Goal: Task Accomplishment & Management: Complete application form

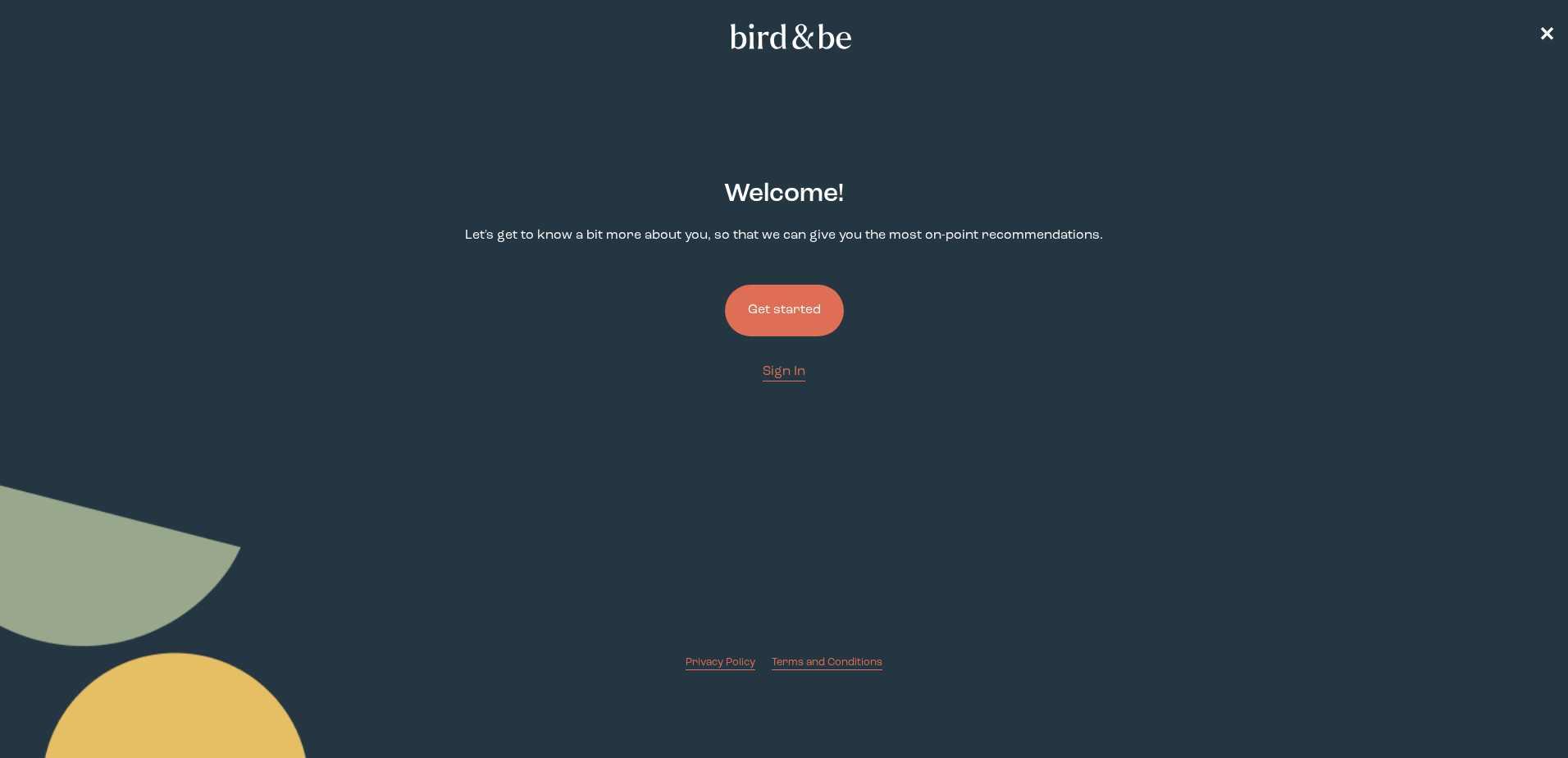
click at [801, 298] on button "Get started" at bounding box center [784, 311] width 119 height 51
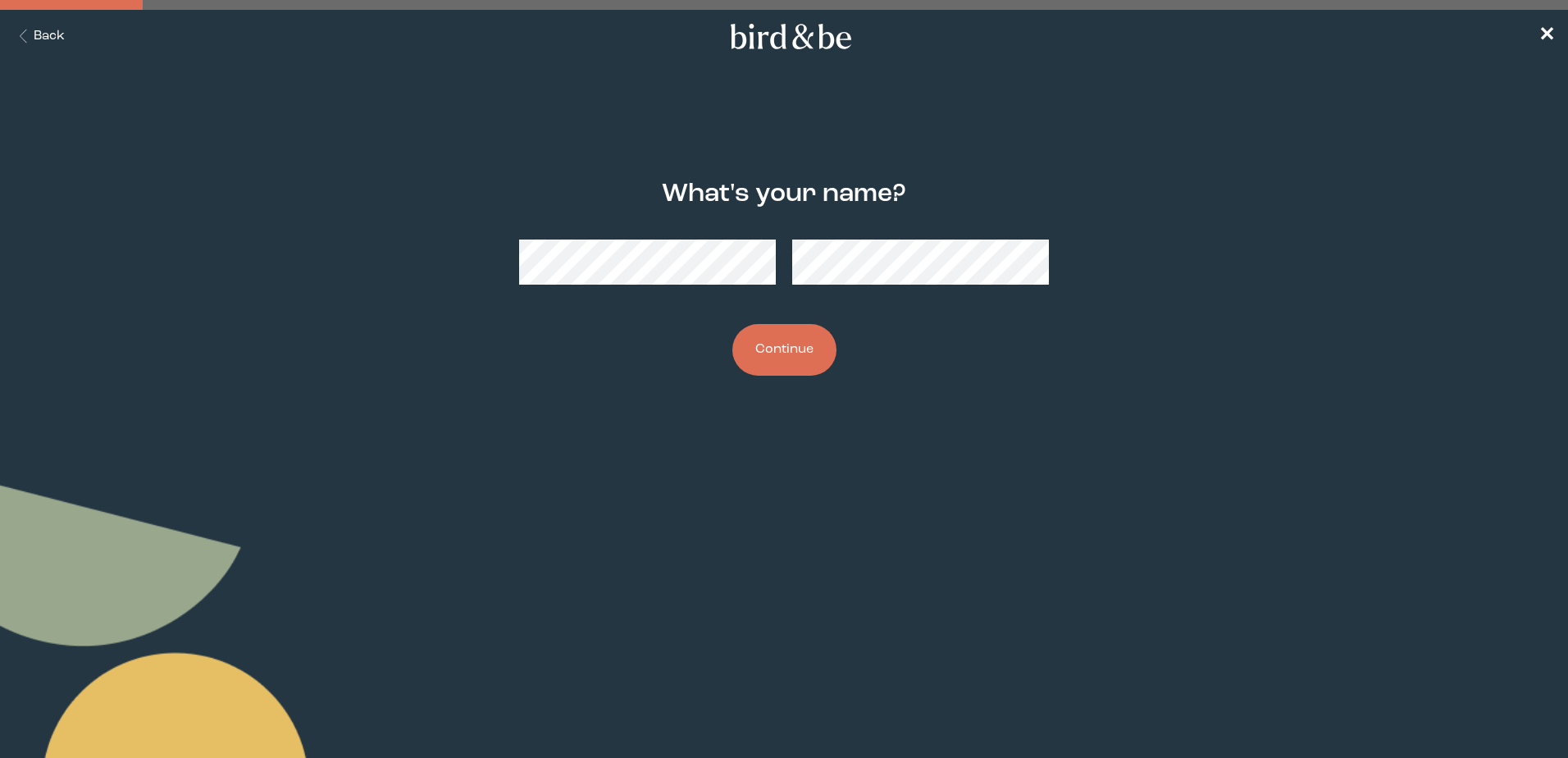
click at [761, 359] on button "Continue" at bounding box center [784, 350] width 104 height 51
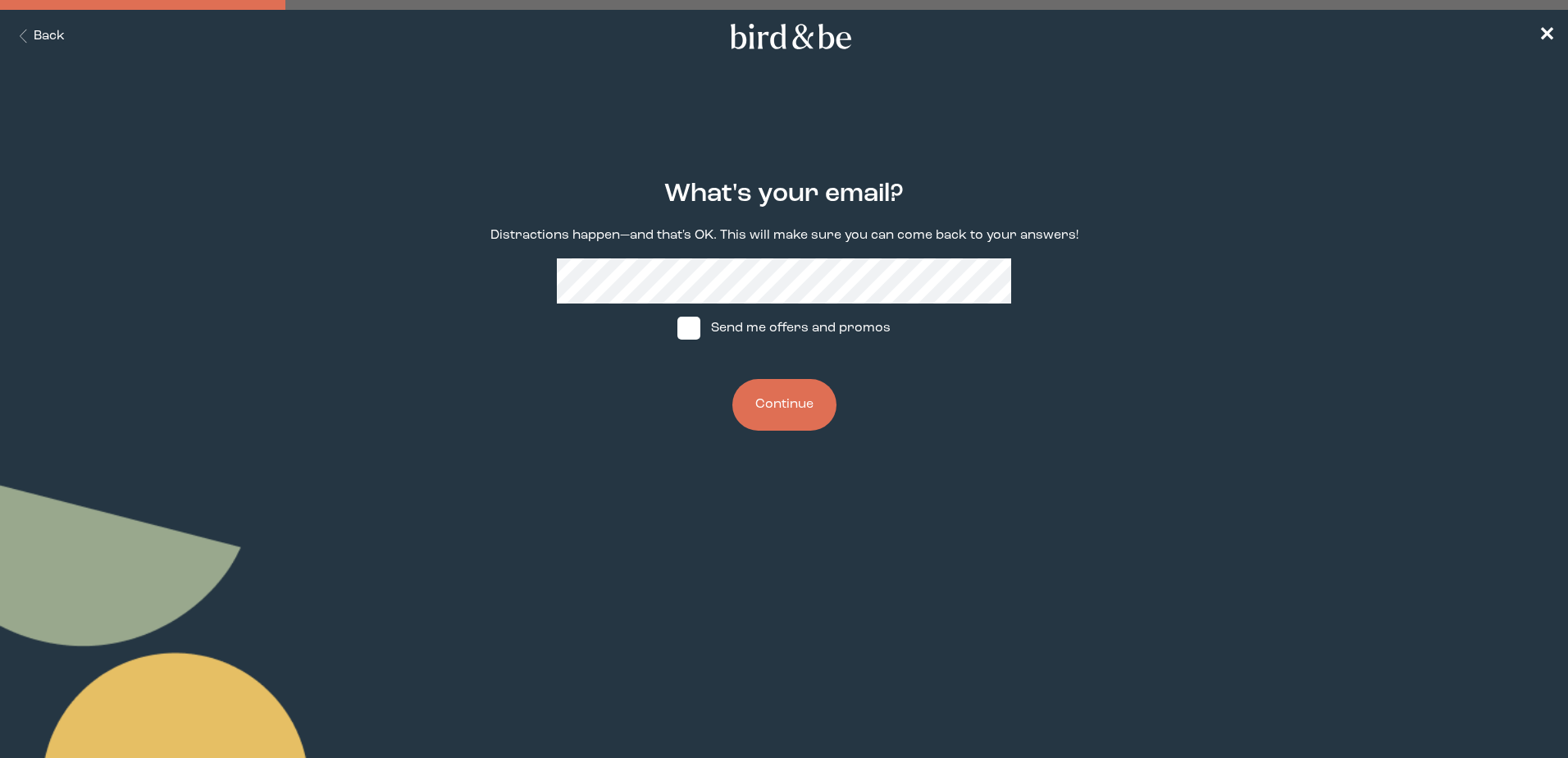
click at [698, 320] on span at bounding box center [688, 327] width 23 height 23
click at [677, 328] on input "Send me offers and promos" at bounding box center [676, 328] width 1 height 1
checkbox input "true"
click at [790, 397] on button "Continue" at bounding box center [784, 404] width 104 height 51
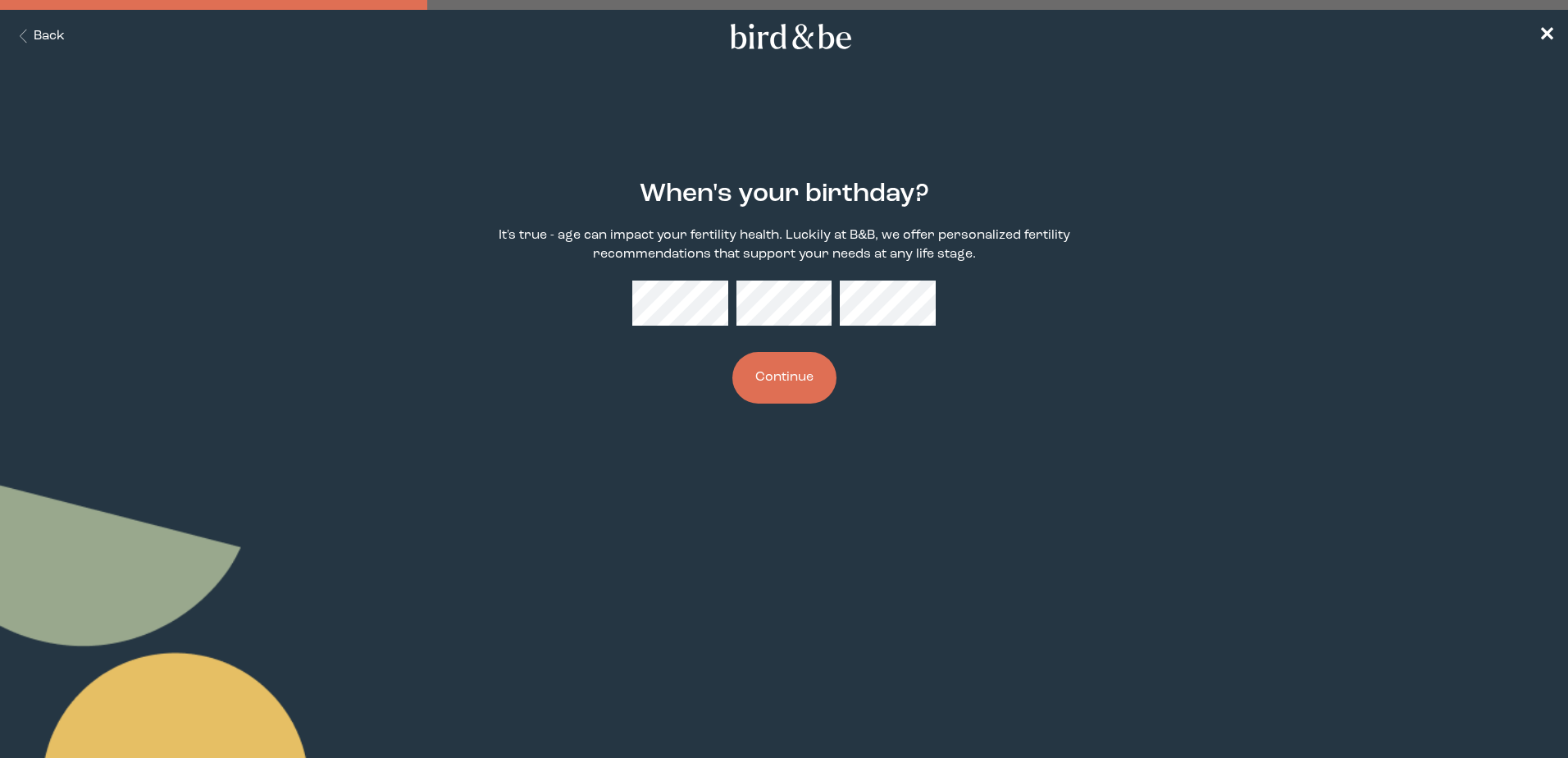
click at [790, 359] on button "Continue" at bounding box center [784, 378] width 104 height 51
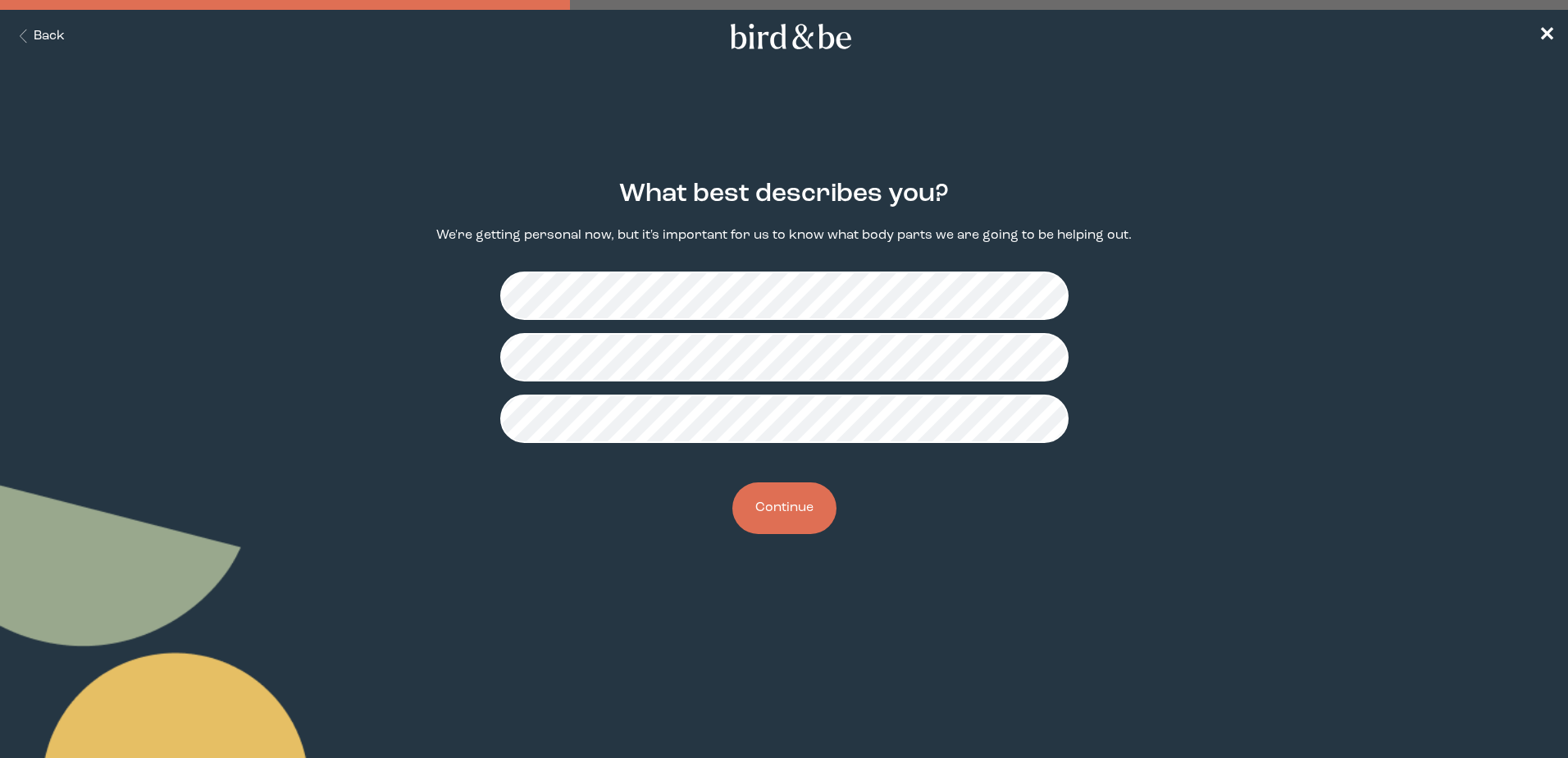
click at [765, 506] on button "Continue" at bounding box center [784, 508] width 104 height 51
click at [804, 519] on button "Continue" at bounding box center [784, 508] width 104 height 51
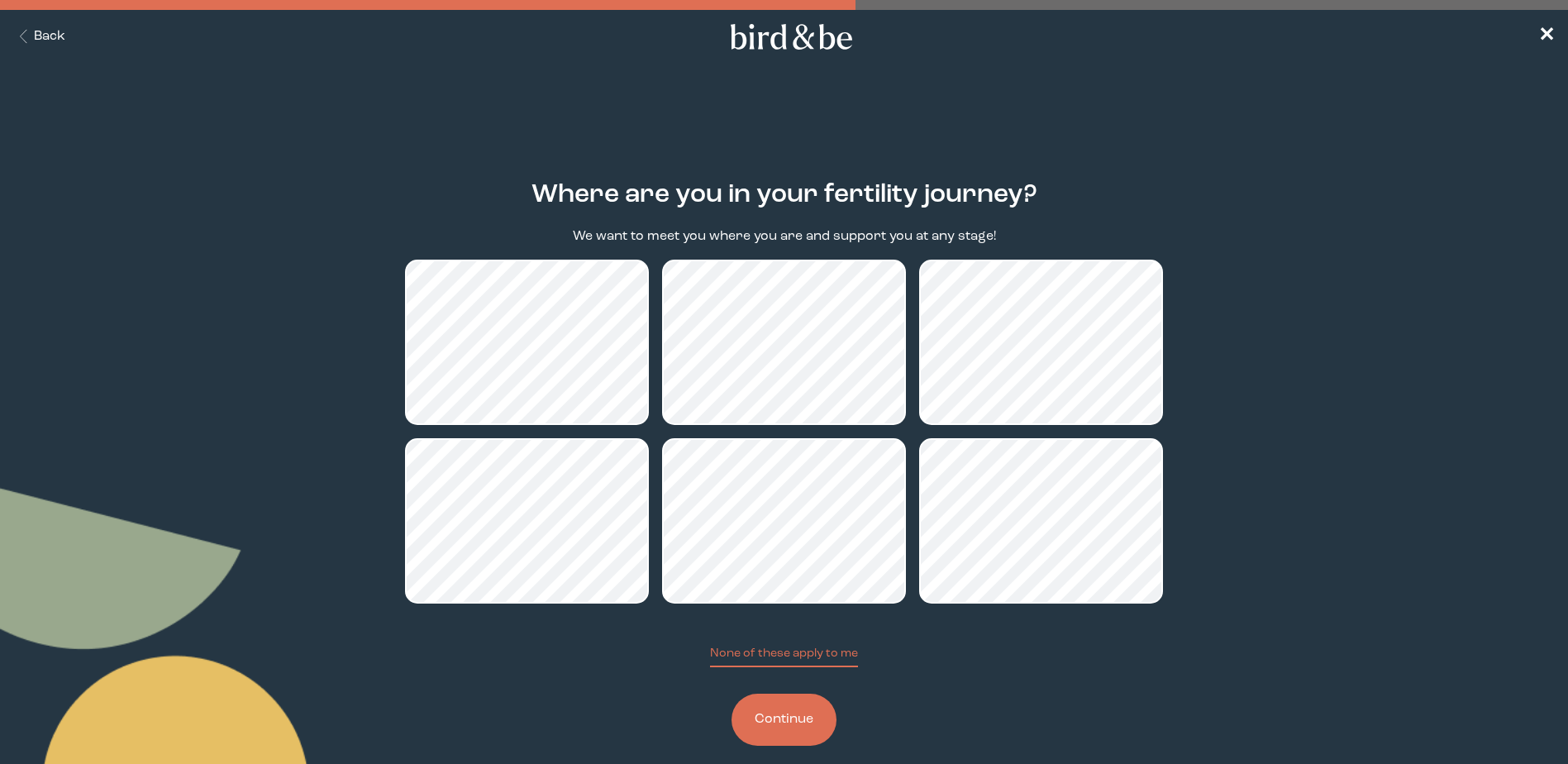
click at [800, 733] on button "Continue" at bounding box center [784, 720] width 105 height 52
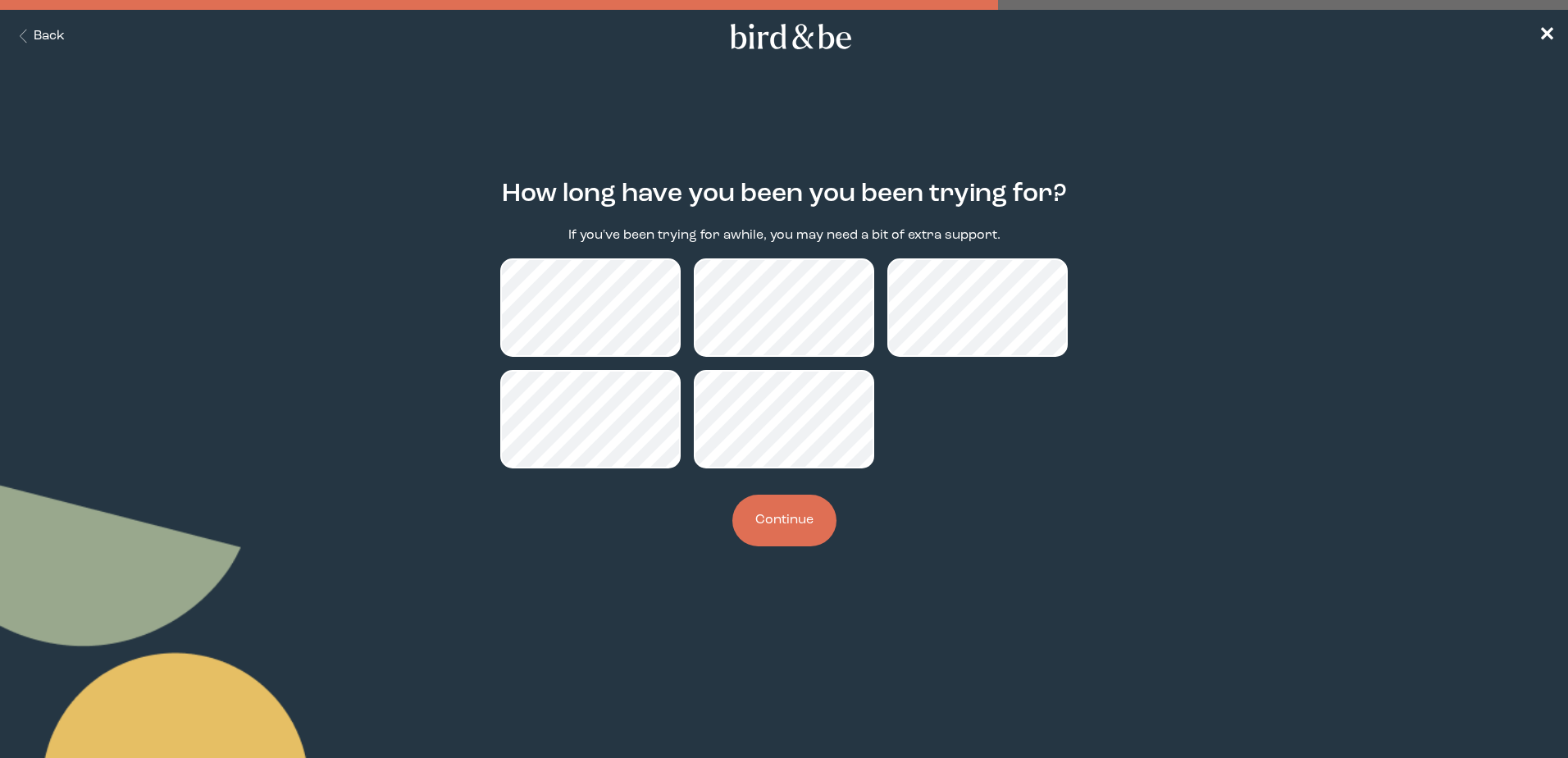
drag, startPoint x: 797, startPoint y: 535, endPoint x: 805, endPoint y: 530, distance: 9.4
click at [797, 534] on button "Continue" at bounding box center [784, 520] width 104 height 51
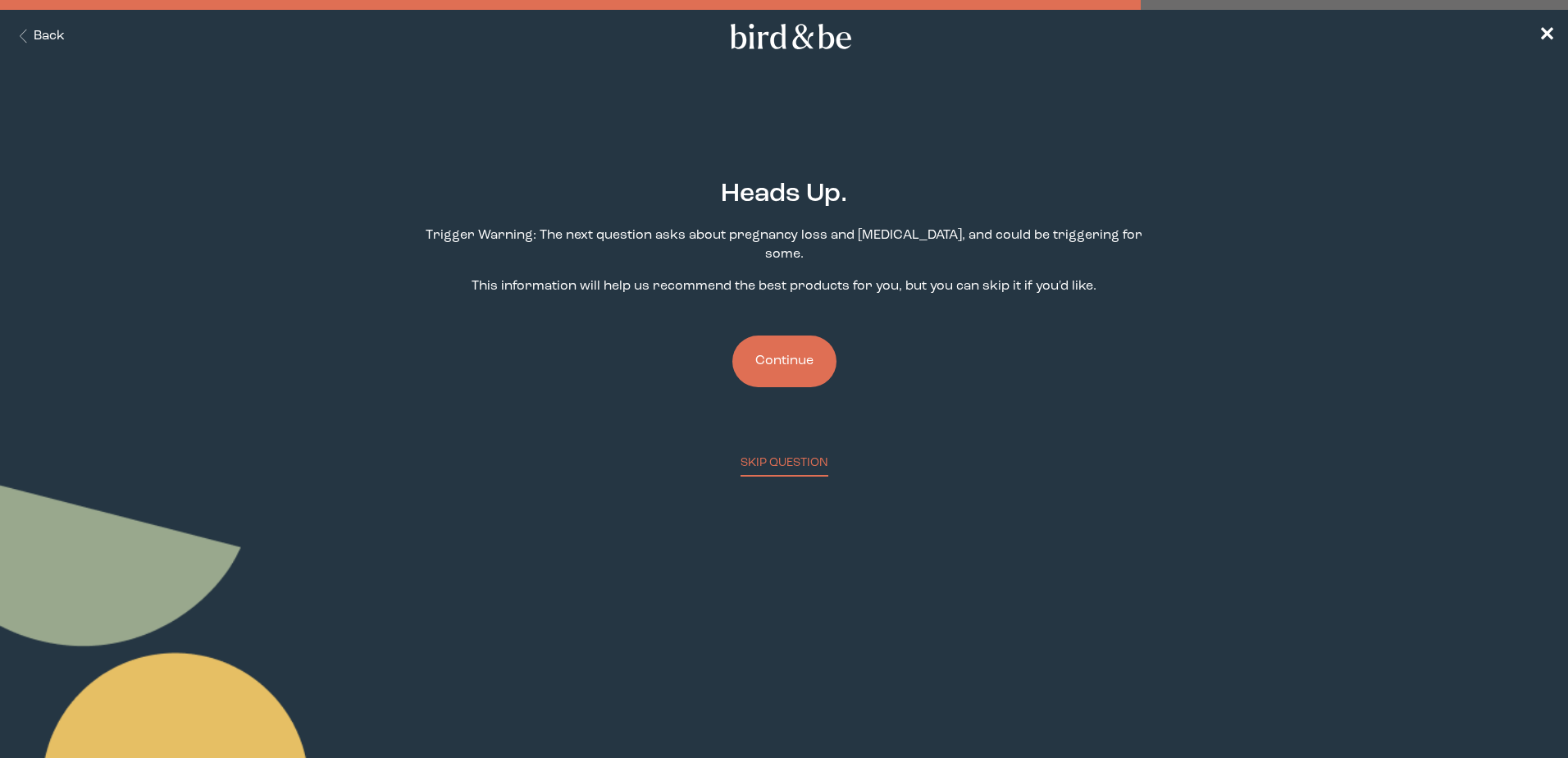
click at [804, 342] on button "Continue" at bounding box center [784, 361] width 104 height 51
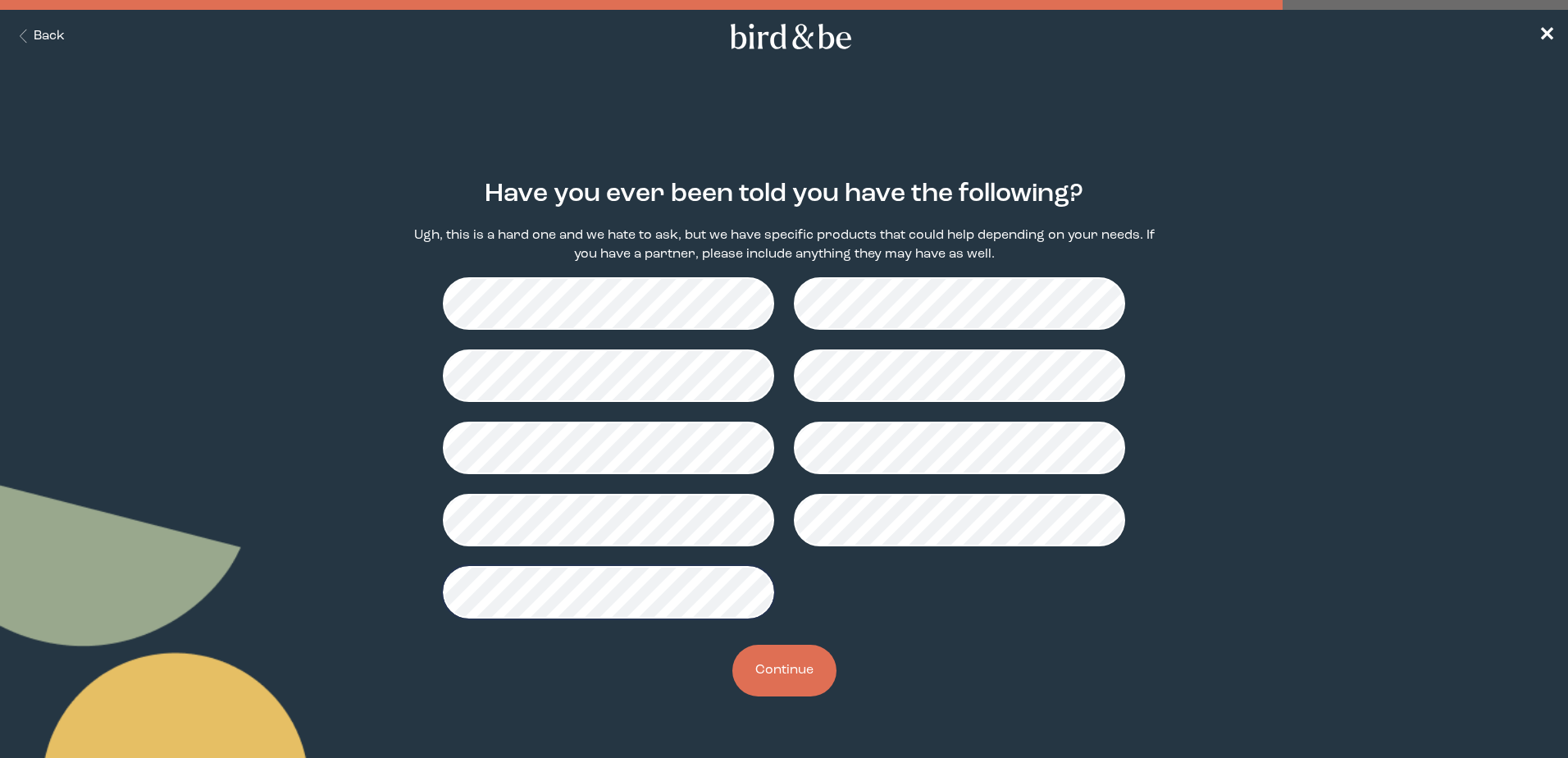
click at [789, 670] on button "Continue" at bounding box center [784, 670] width 104 height 51
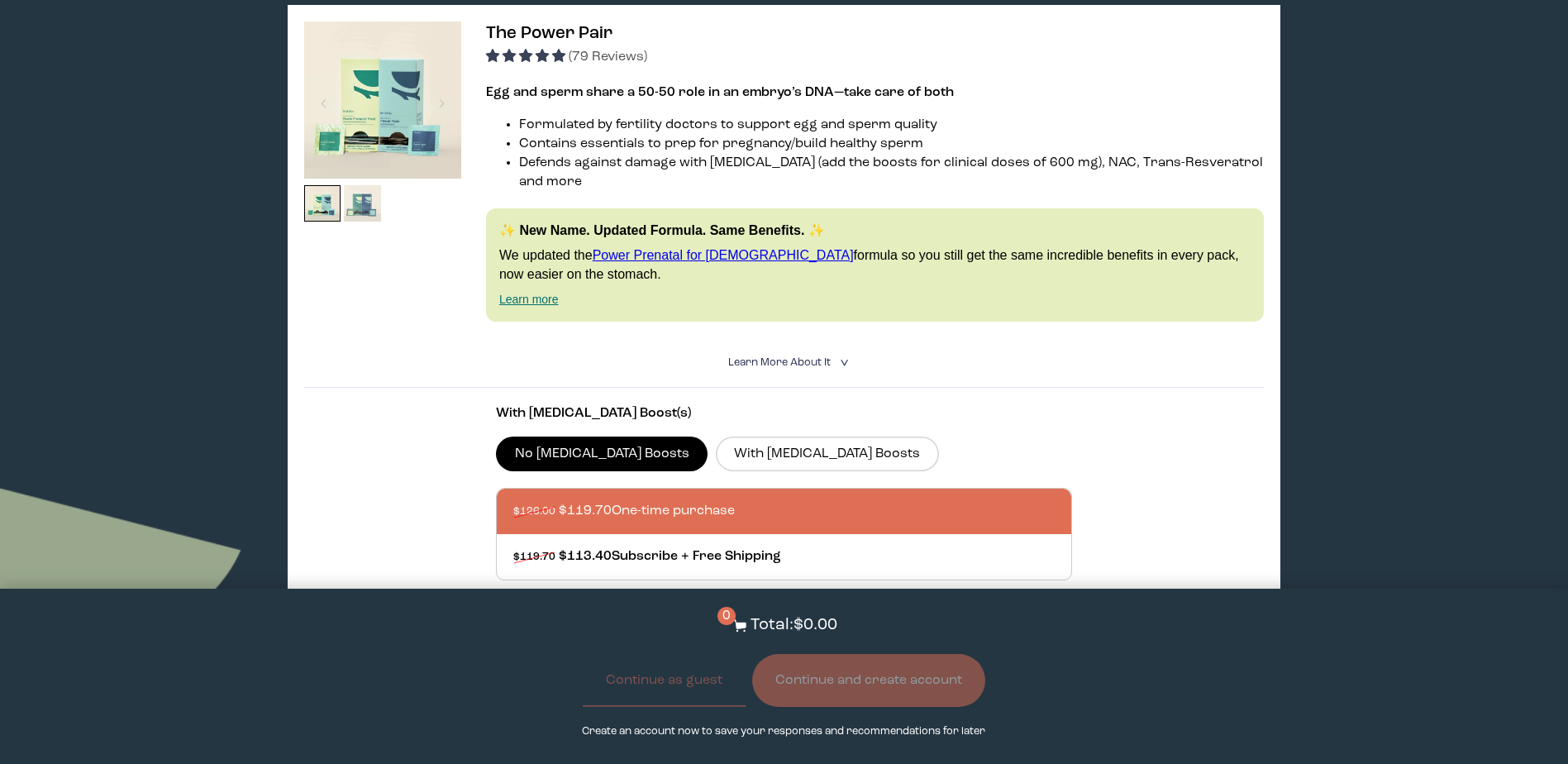
scroll to position [82, 0]
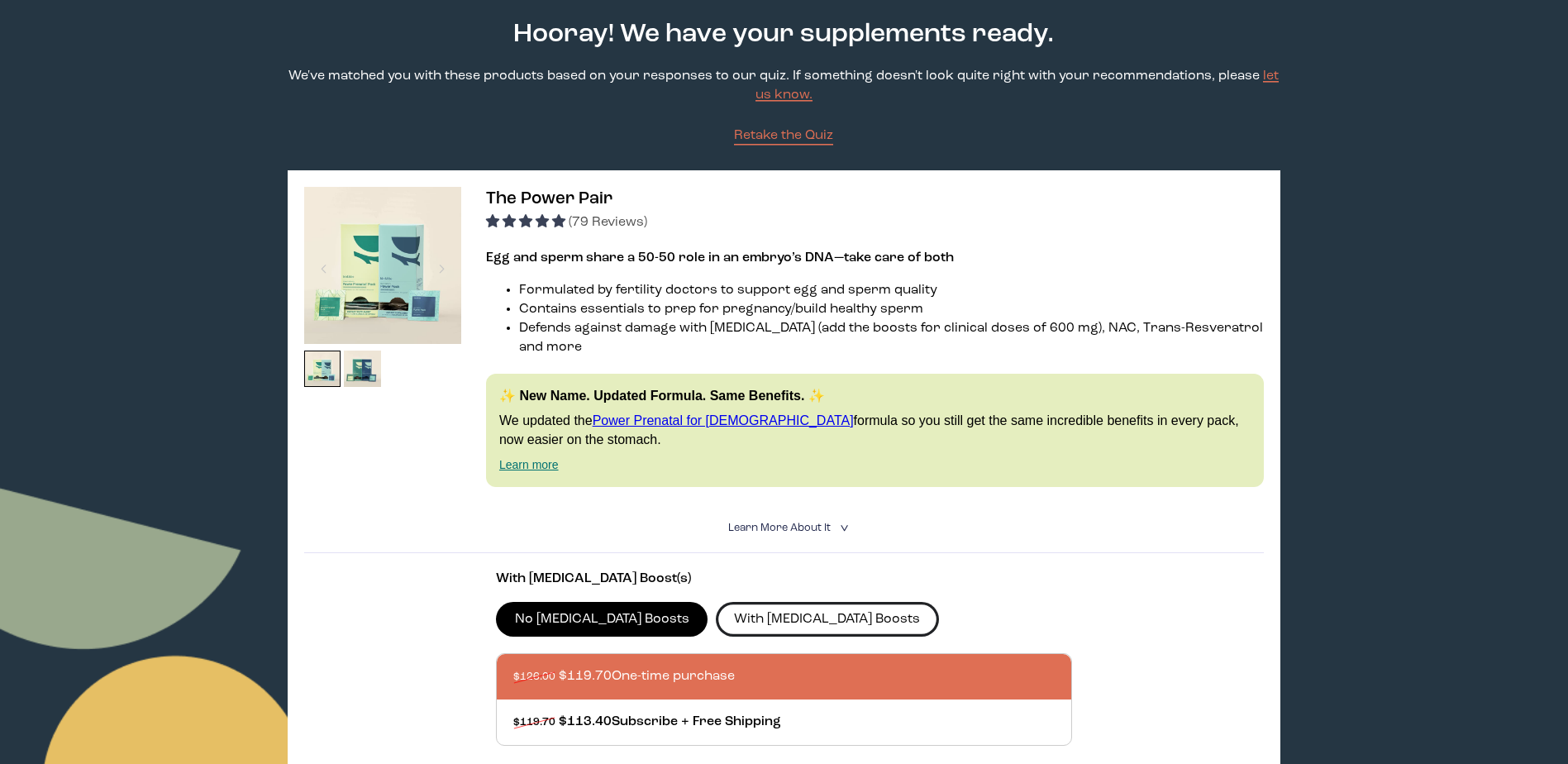
click at [716, 602] on label "With [MEDICAL_DATA] Boosts" at bounding box center [827, 619] width 223 height 34
click at [0, 0] on input "With [MEDICAL_DATA] Boosts" at bounding box center [0, 0] width 0 height 0
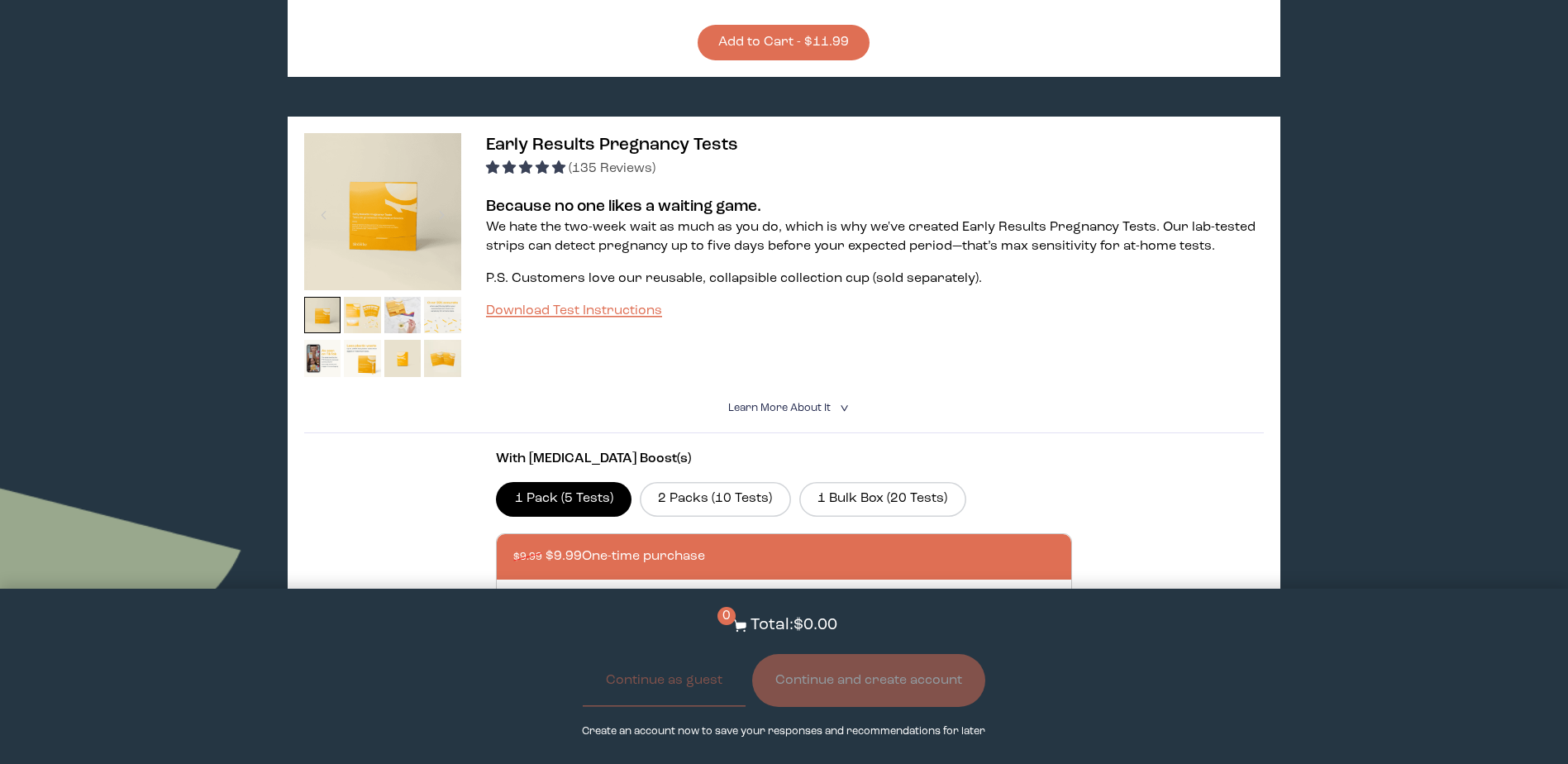
scroll to position [1405, 0]
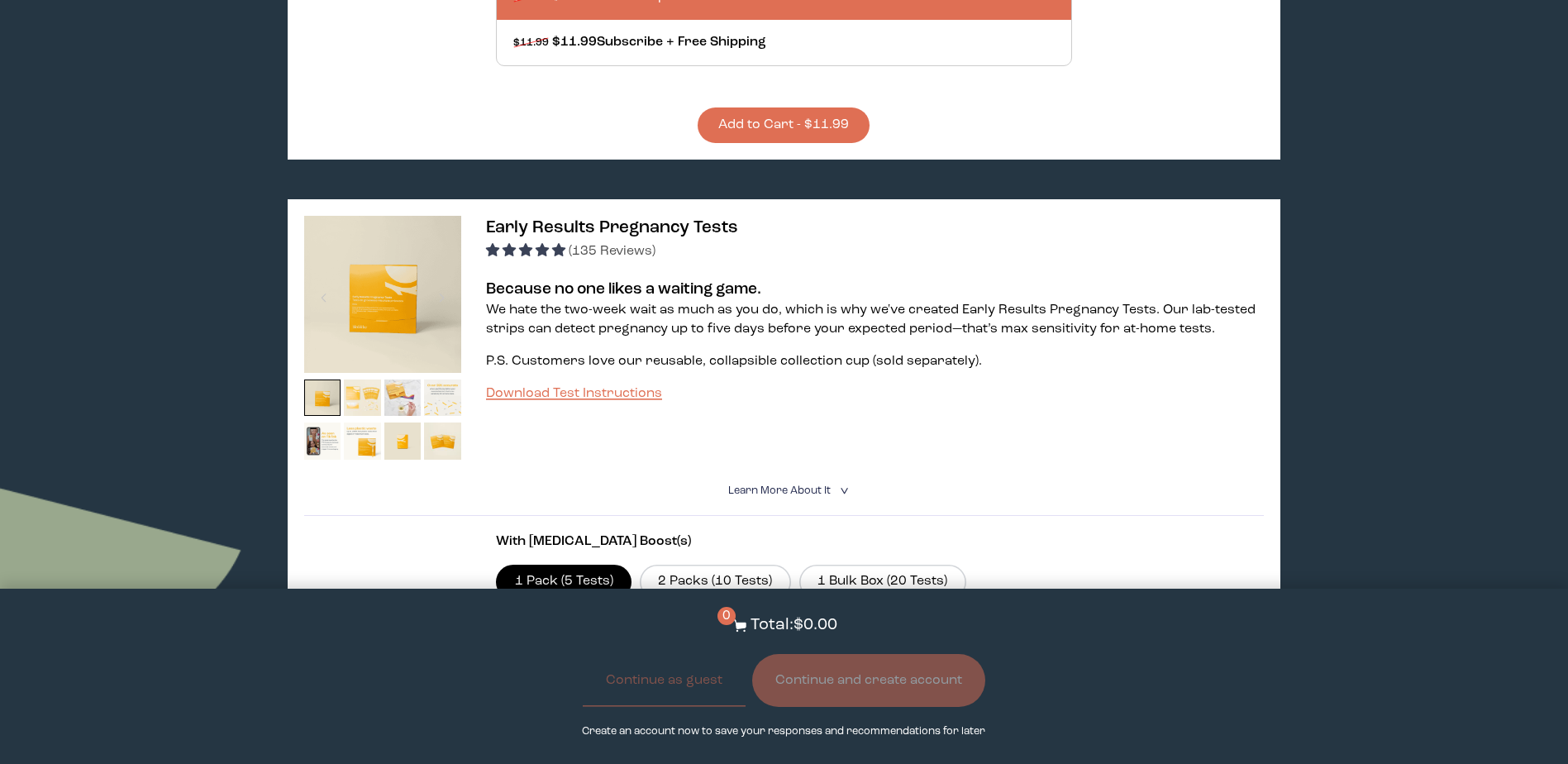
click at [371, 395] on img at bounding box center [362, 398] width 37 height 37
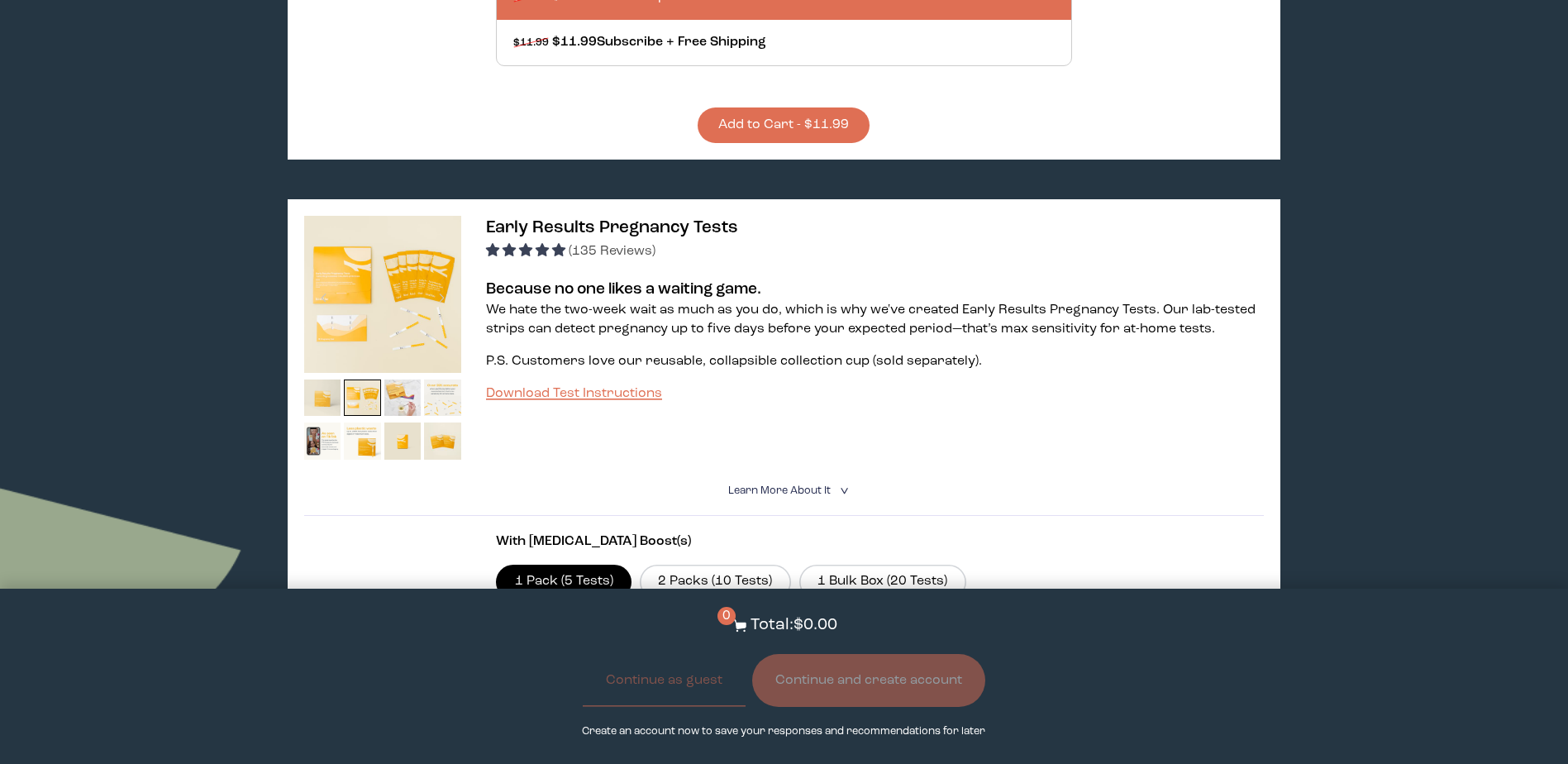
click at [320, 380] on img at bounding box center [322, 398] width 37 height 37
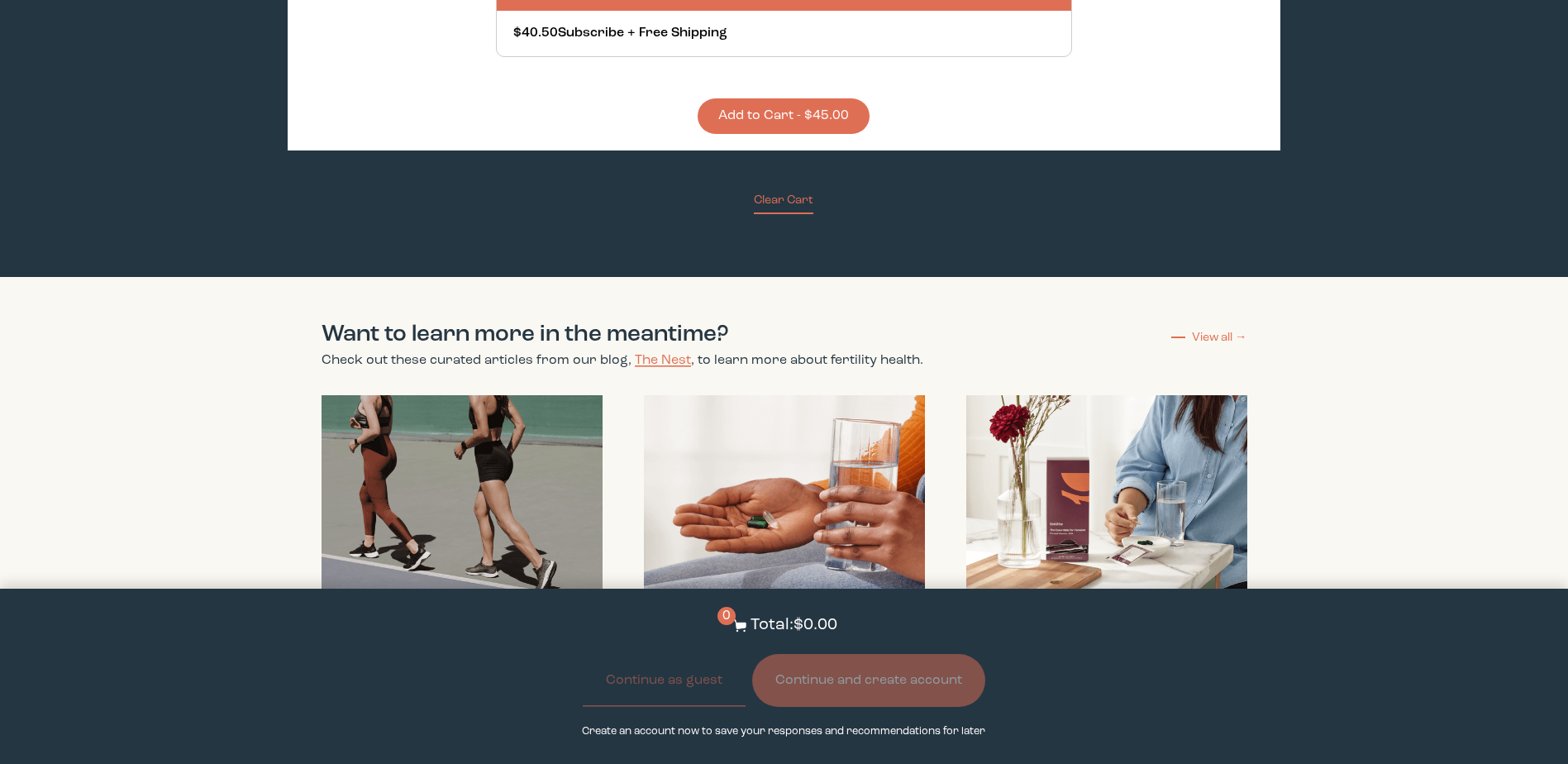
scroll to position [5011, 0]
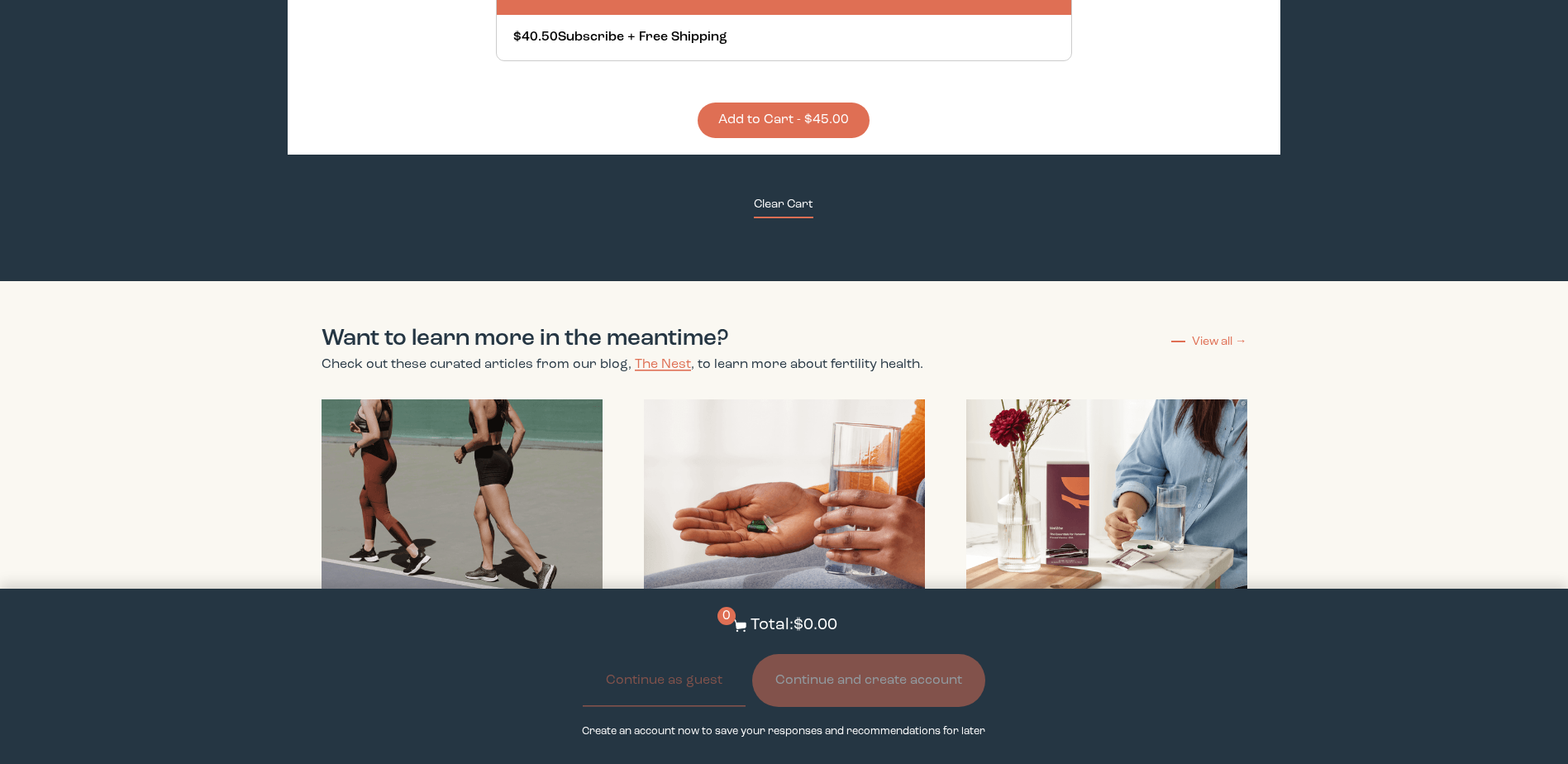
click at [779, 196] on button "Clear Cart" at bounding box center [784, 207] width 59 height 22
click at [782, 196] on button "Clear Cart" at bounding box center [784, 207] width 59 height 22
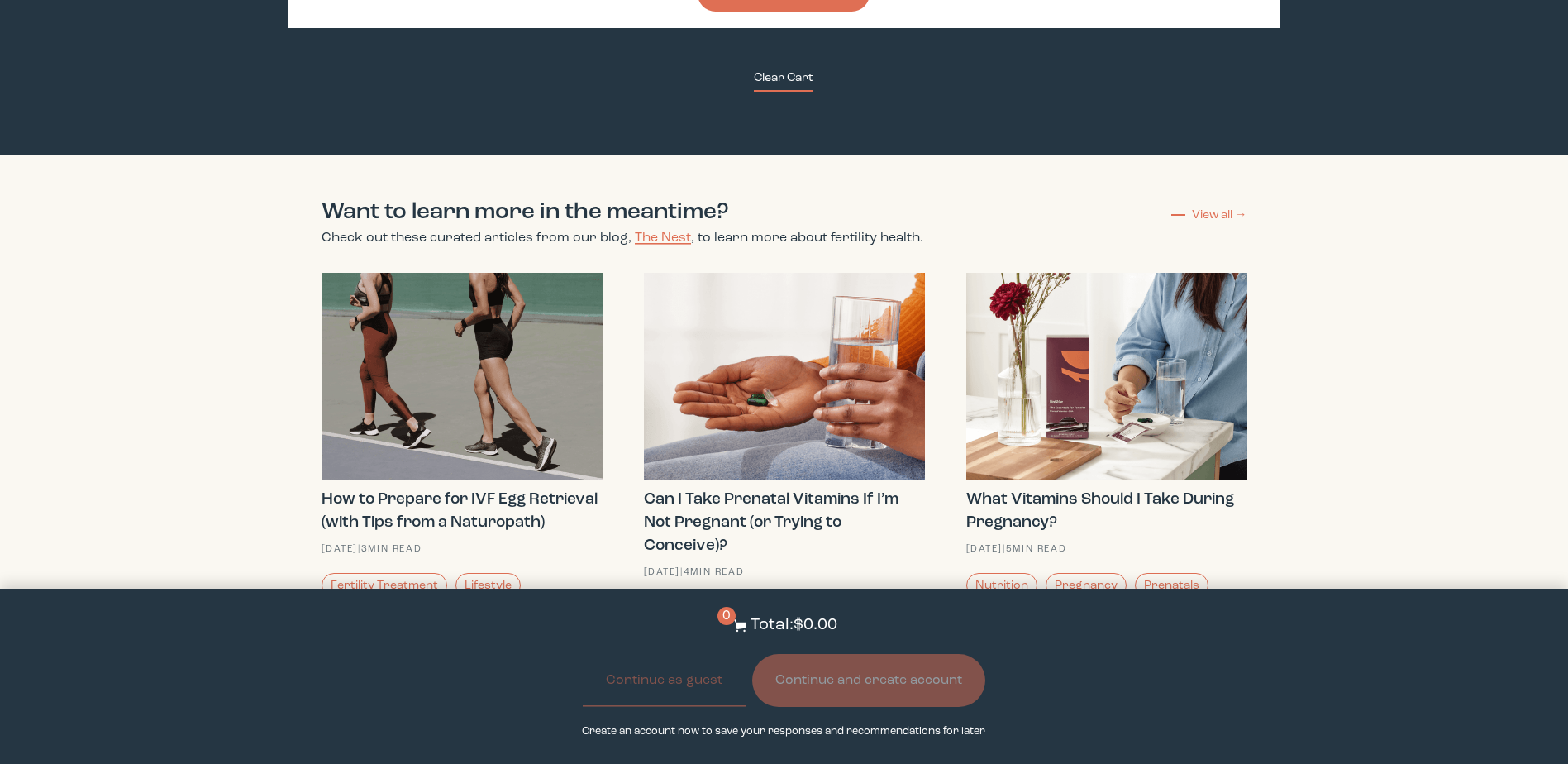
scroll to position [5041, 0]
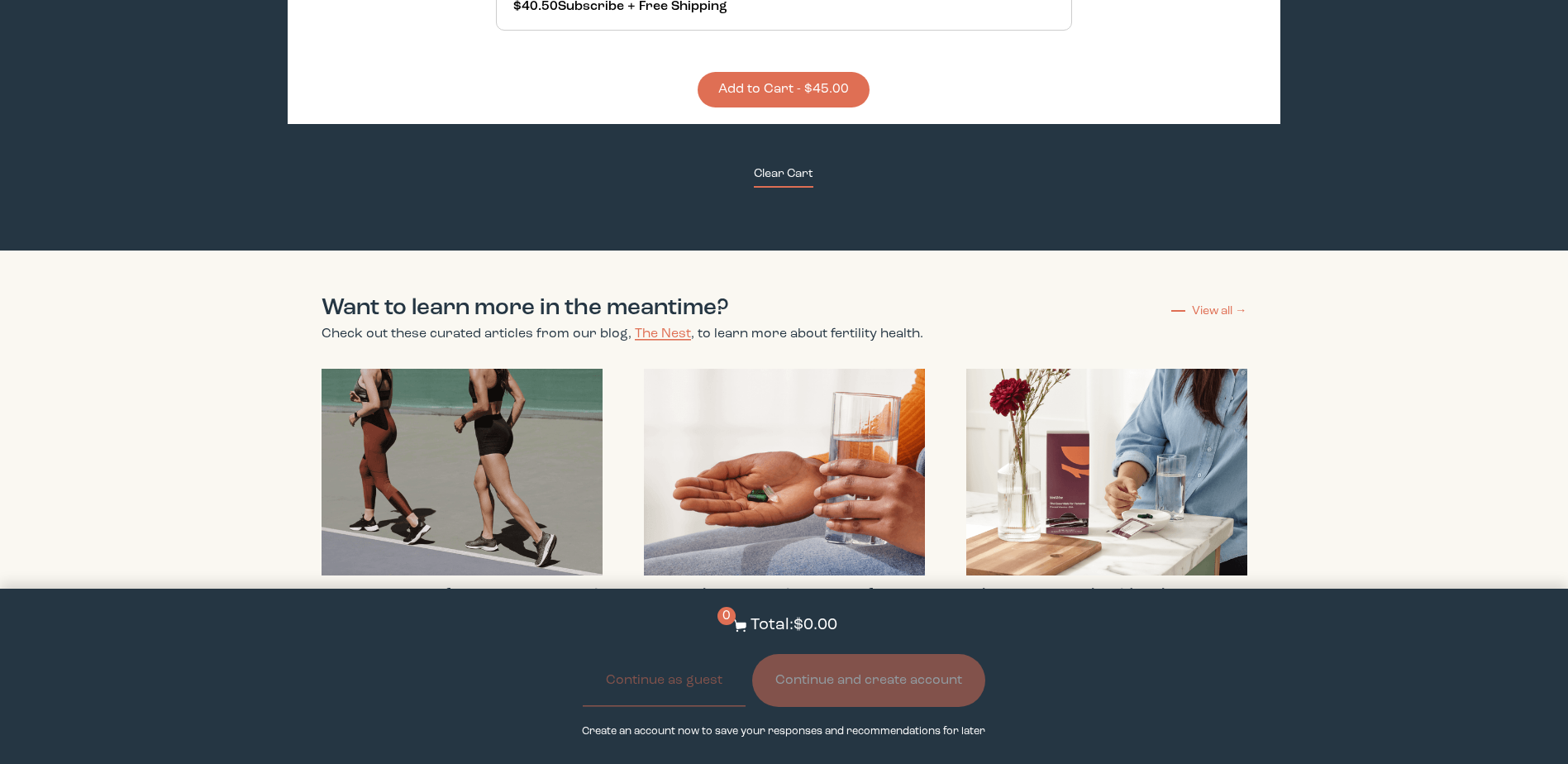
click at [788, 165] on button "Clear Cart" at bounding box center [784, 176] width 59 height 22
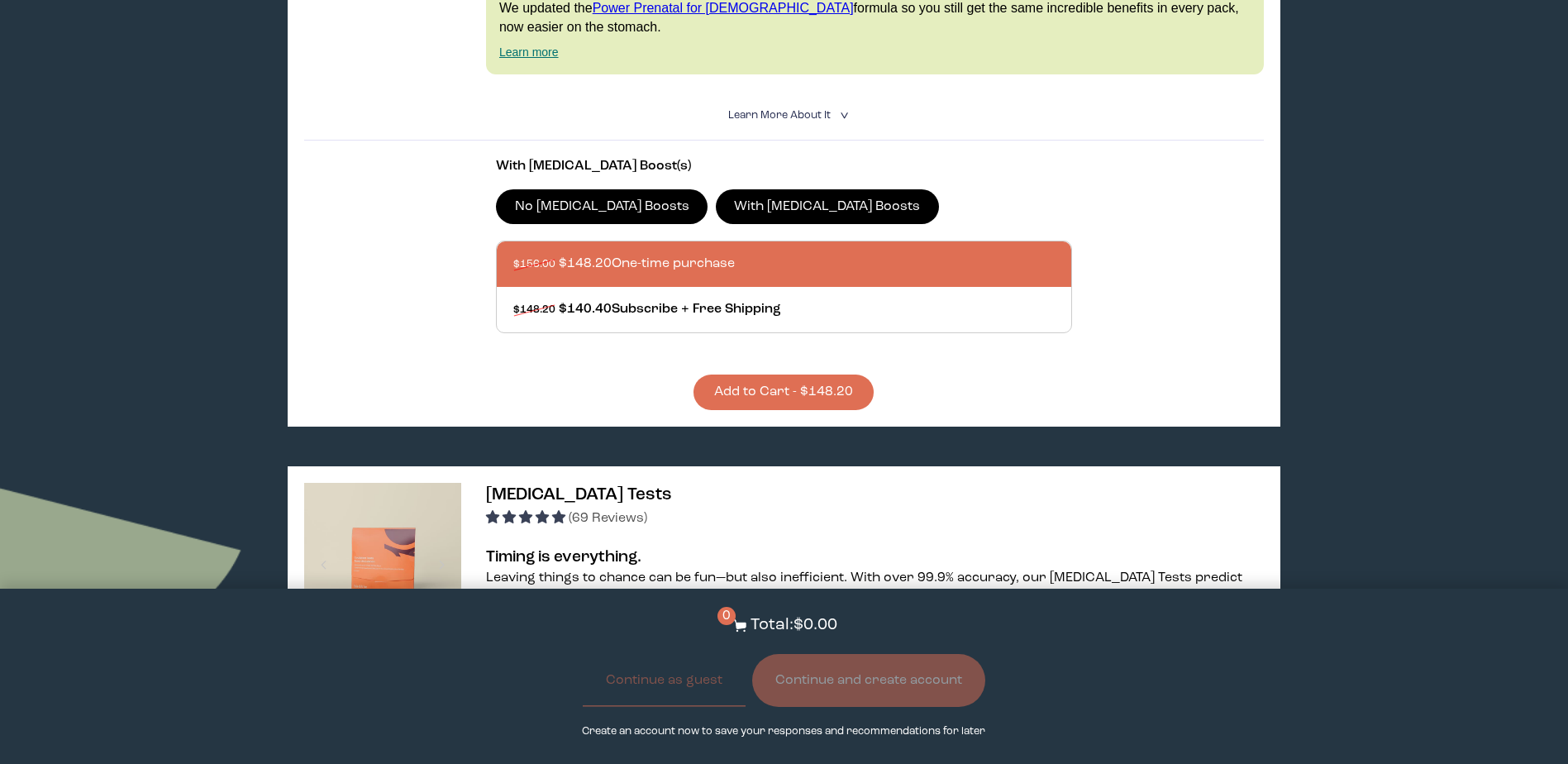
scroll to position [495, 0]
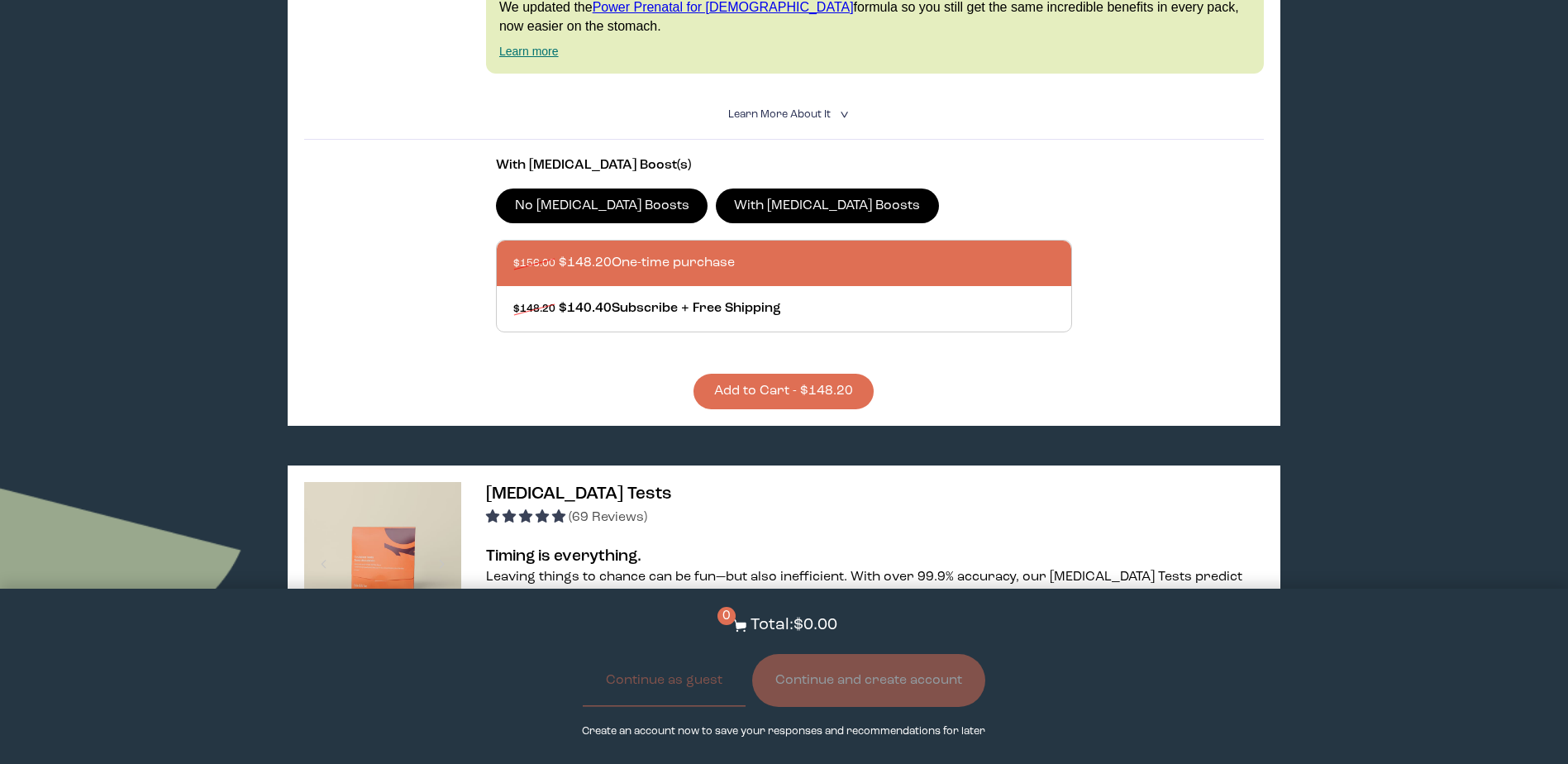
click at [822, 373] on button "Add to Cart - $148.20" at bounding box center [784, 391] width 181 height 35
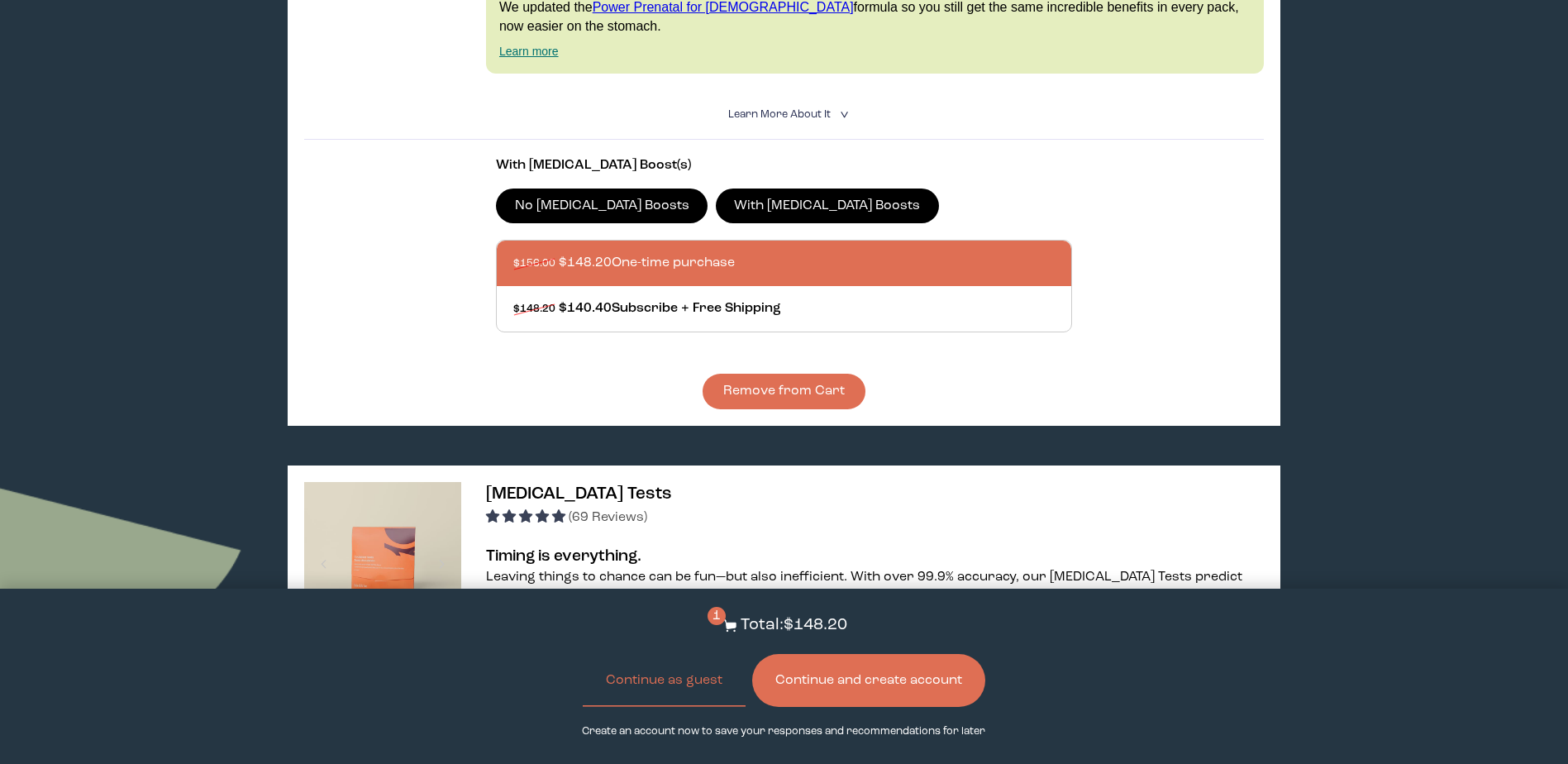
click at [877, 669] on button "Continue and create account" at bounding box center [869, 680] width 233 height 53
